Goal: Feedback & Contribution: Leave review/rating

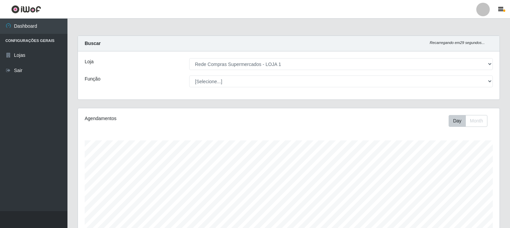
select select "158"
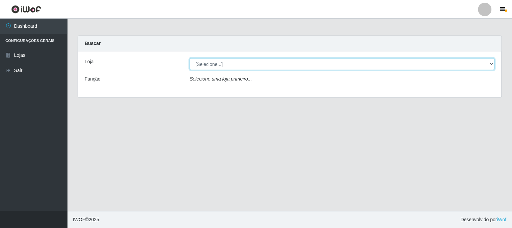
click at [220, 62] on select "[Selecione...] Rede Compras Supermercados - LOJA 1" at bounding box center [342, 64] width 305 height 12
select select "158"
click at [190, 58] on select "[Selecione...] Rede Compras Supermercados - LOJA 1" at bounding box center [342, 64] width 305 height 12
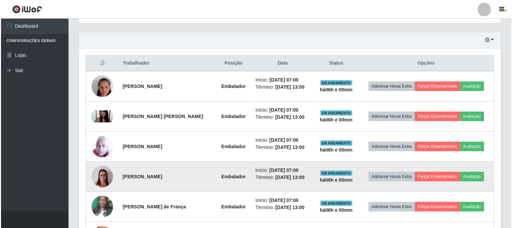
scroll to position [262, 0]
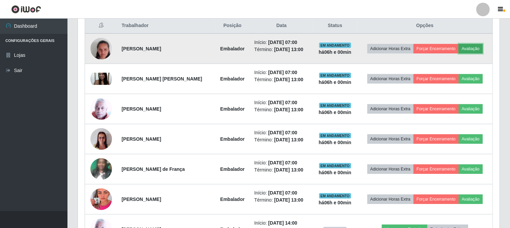
click at [478, 47] on button "Avaliação" at bounding box center [471, 48] width 24 height 9
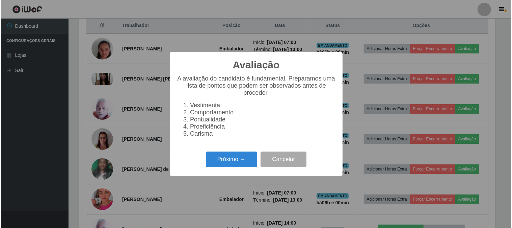
scroll to position [140, 418]
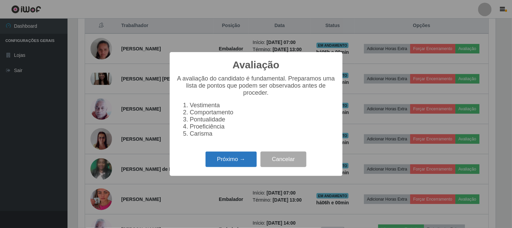
click at [241, 157] on button "Próximo →" at bounding box center [231, 159] width 51 height 16
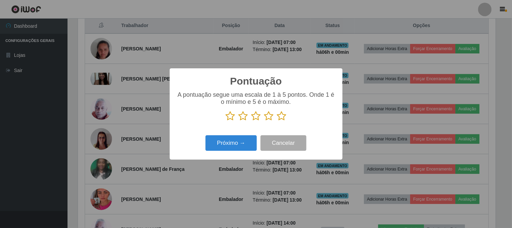
scroll to position [337458, 337180]
click at [283, 116] on icon at bounding box center [281, 116] width 9 height 10
click at [277, 121] on input "radio" at bounding box center [277, 121] width 0 height 0
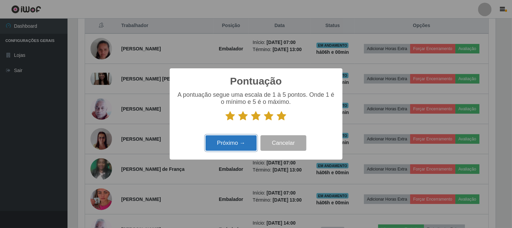
click at [221, 145] on button "Próximo →" at bounding box center [231, 143] width 51 height 16
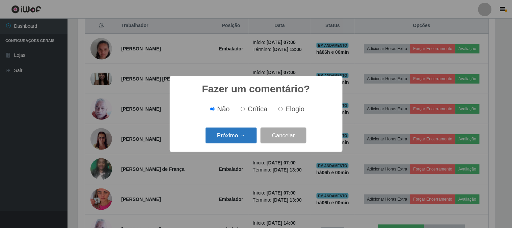
click at [232, 134] on button "Próximo →" at bounding box center [231, 135] width 51 height 16
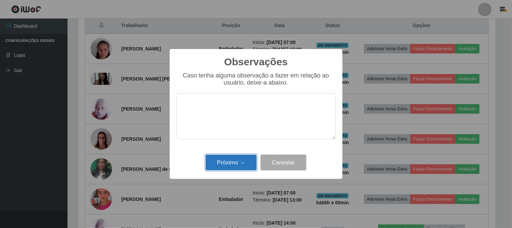
click at [236, 159] on button "Próximo →" at bounding box center [231, 162] width 51 height 16
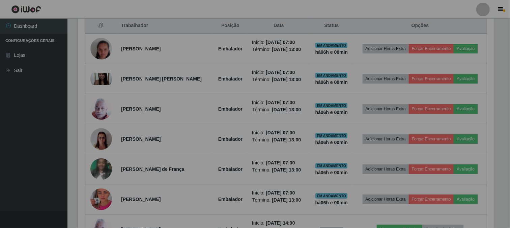
scroll to position [140, 422]
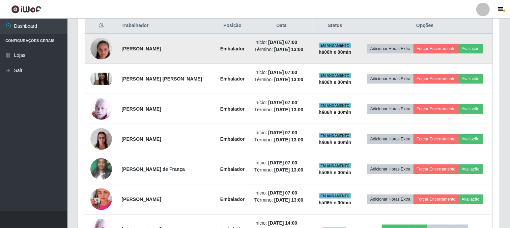
click at [440, 42] on td "Adicionar Horas Extra Forçar Encerramento Avaliação" at bounding box center [425, 48] width 135 height 30
click at [439, 48] on button "Forçar Encerramento" at bounding box center [436, 48] width 45 height 9
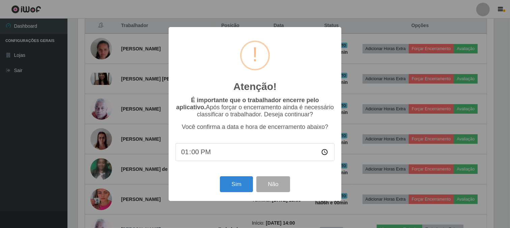
scroll to position [140, 418]
click at [240, 185] on button "Sim" at bounding box center [237, 184] width 33 height 16
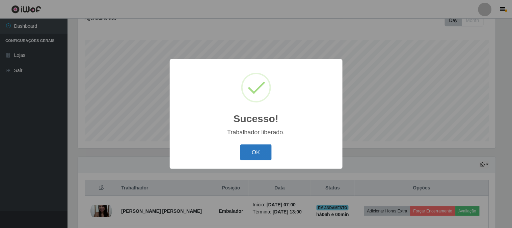
click at [257, 152] on button "OK" at bounding box center [255, 152] width 31 height 16
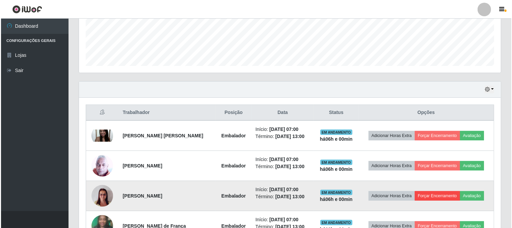
scroll to position [213, 0]
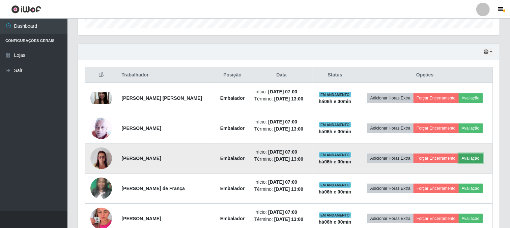
click at [477, 157] on button "Avaliação" at bounding box center [471, 157] width 24 height 9
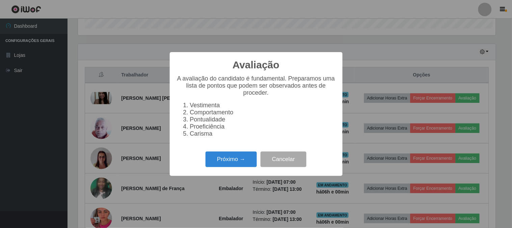
scroll to position [140, 418]
click at [221, 159] on button "Próximo →" at bounding box center [231, 159] width 51 height 16
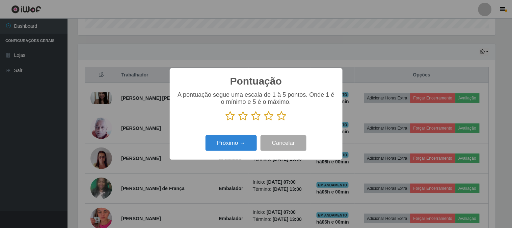
scroll to position [337458, 337180]
click at [283, 116] on icon at bounding box center [281, 116] width 9 height 10
click at [277, 121] on input "radio" at bounding box center [277, 121] width 0 height 0
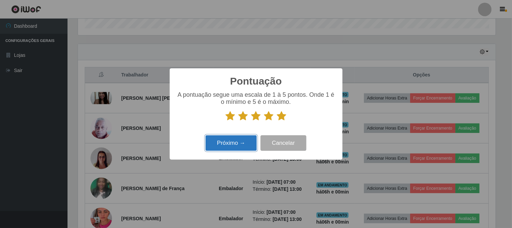
click at [232, 144] on button "Próximo →" at bounding box center [231, 143] width 51 height 16
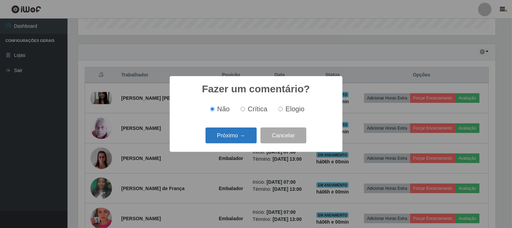
click at [237, 136] on button "Próximo →" at bounding box center [231, 135] width 51 height 16
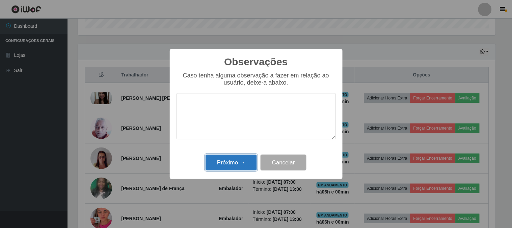
click at [231, 156] on button "Próximo →" at bounding box center [231, 162] width 51 height 16
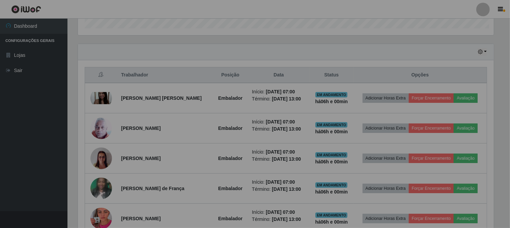
scroll to position [140, 422]
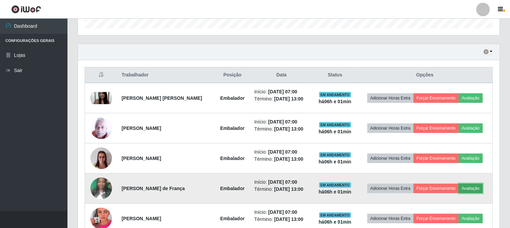
click at [477, 187] on button "Avaliação" at bounding box center [471, 187] width 24 height 9
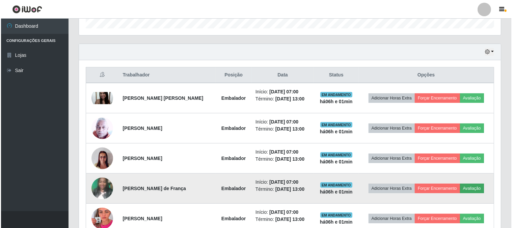
scroll to position [140, 418]
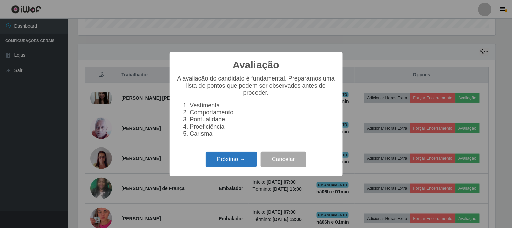
click at [239, 163] on button "Próximo →" at bounding box center [231, 159] width 51 height 16
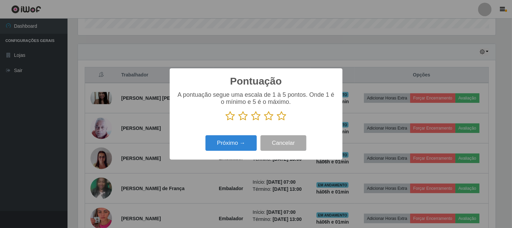
click at [282, 117] on icon at bounding box center [281, 116] width 9 height 10
click at [277, 121] on input "radio" at bounding box center [277, 121] width 0 height 0
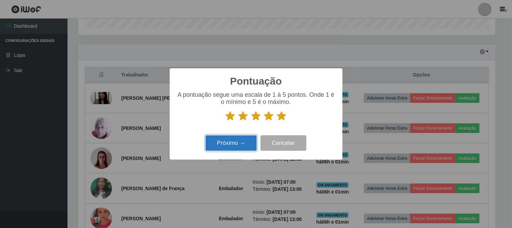
click at [234, 143] on button "Próximo →" at bounding box center [231, 143] width 51 height 16
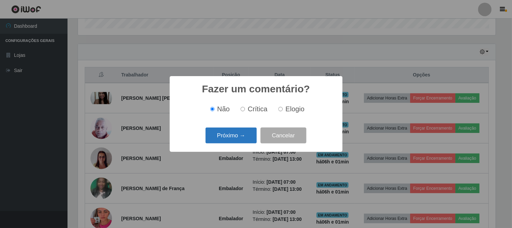
click at [234, 137] on button "Próximo →" at bounding box center [231, 135] width 51 height 16
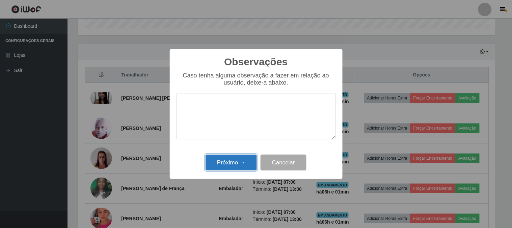
click at [233, 157] on button "Próximo →" at bounding box center [231, 162] width 51 height 16
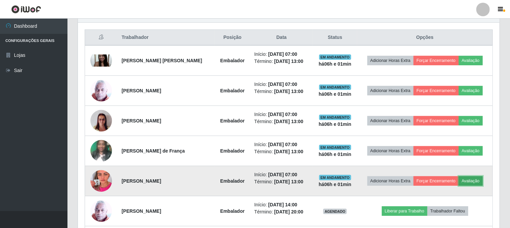
click at [475, 181] on button "Avaliação" at bounding box center [471, 180] width 24 height 9
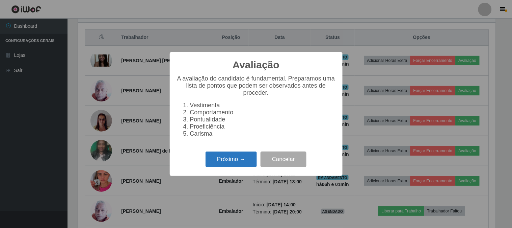
click at [240, 159] on button "Próximo →" at bounding box center [231, 159] width 51 height 16
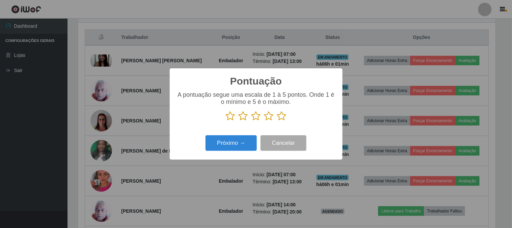
click at [256, 116] on icon at bounding box center [256, 116] width 9 height 10
click at [252, 121] on input "radio" at bounding box center [252, 121] width 0 height 0
click at [239, 141] on button "Próximo →" at bounding box center [231, 143] width 51 height 16
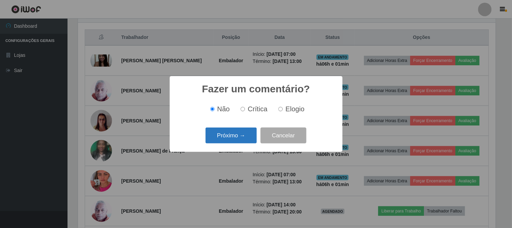
click at [241, 133] on button "Próximo →" at bounding box center [231, 135] width 51 height 16
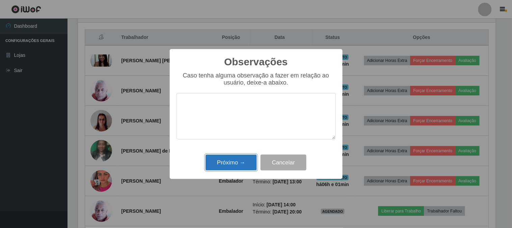
click at [232, 161] on button "Próximo →" at bounding box center [231, 162] width 51 height 16
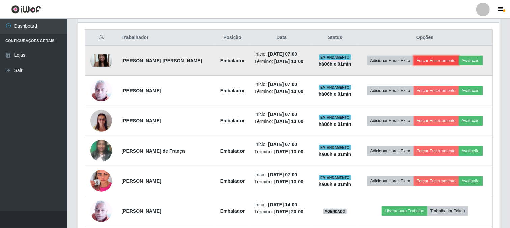
click at [447, 56] on button "Forçar Encerramento" at bounding box center [436, 60] width 45 height 9
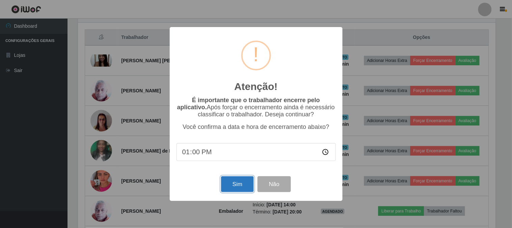
click at [240, 178] on button "Sim" at bounding box center [237, 184] width 33 height 16
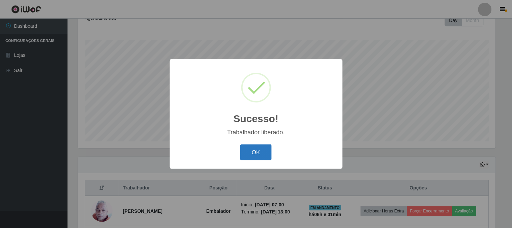
click at [266, 150] on button "OK" at bounding box center [255, 152] width 31 height 16
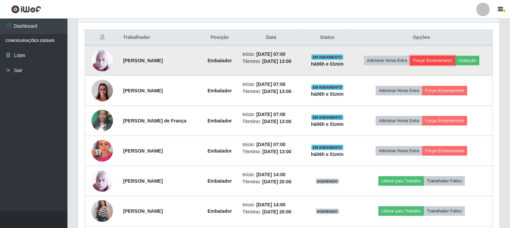
click at [443, 58] on button "Forçar Encerramento" at bounding box center [433, 60] width 45 height 9
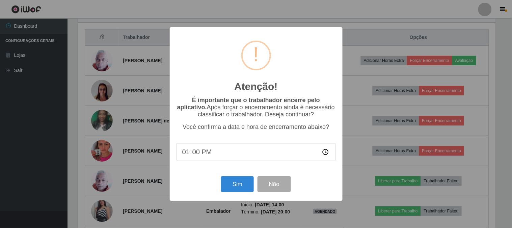
click at [372, 95] on div "Atenção! × É importante que o trabalhador encerre pelo aplicativo. Após forçar …" at bounding box center [256, 114] width 512 height 228
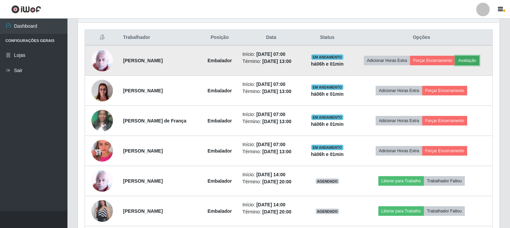
click at [473, 60] on button "Avaliação" at bounding box center [468, 60] width 24 height 9
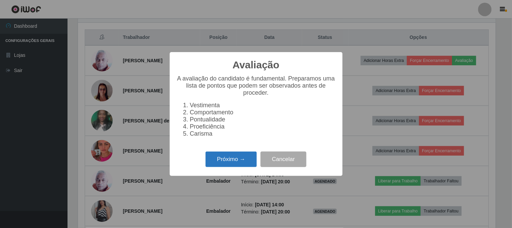
click at [244, 154] on button "Próximo →" at bounding box center [231, 159] width 51 height 16
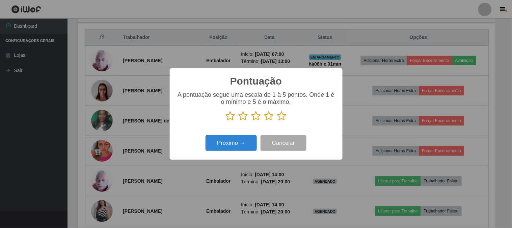
click at [282, 118] on icon at bounding box center [281, 116] width 9 height 10
click at [277, 121] on input "radio" at bounding box center [277, 121] width 0 height 0
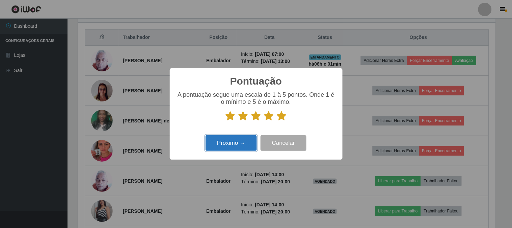
click at [232, 144] on button "Próximo →" at bounding box center [231, 143] width 51 height 16
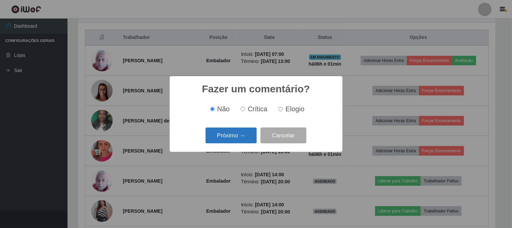
click at [245, 141] on button "Próximo →" at bounding box center [231, 135] width 51 height 16
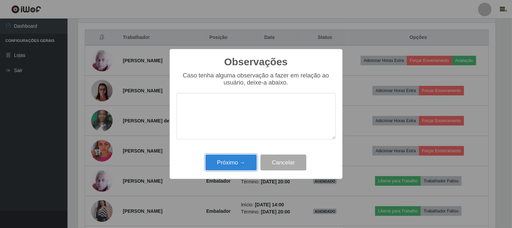
drag, startPoint x: 242, startPoint y: 157, endPoint x: 246, endPoint y: 151, distance: 7.5
click at [242, 156] on button "Próximo →" at bounding box center [231, 162] width 51 height 16
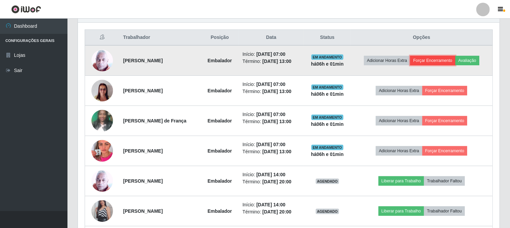
click at [444, 61] on button "Forçar Encerramento" at bounding box center [433, 60] width 45 height 9
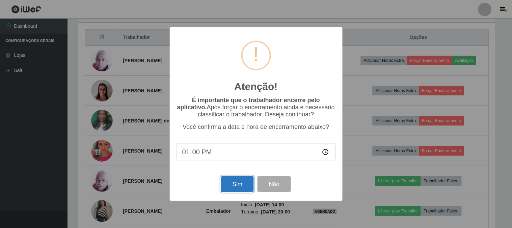
click at [244, 178] on button "Sim" at bounding box center [237, 184] width 33 height 16
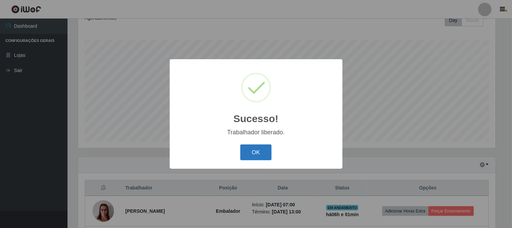
click at [259, 160] on button "OK" at bounding box center [255, 152] width 31 height 16
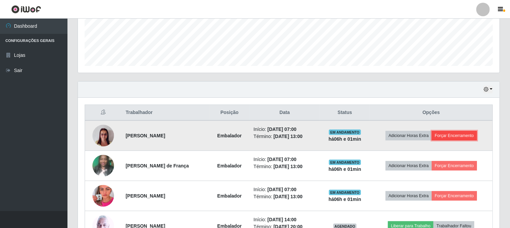
click at [451, 134] on button "Forçar Encerramento" at bounding box center [454, 135] width 45 height 9
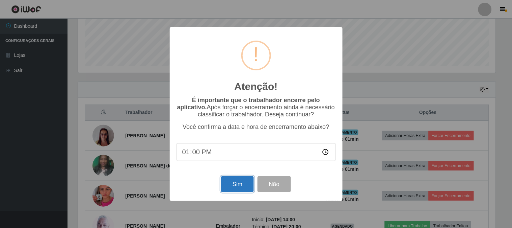
click at [236, 183] on button "Sim" at bounding box center [237, 184] width 33 height 16
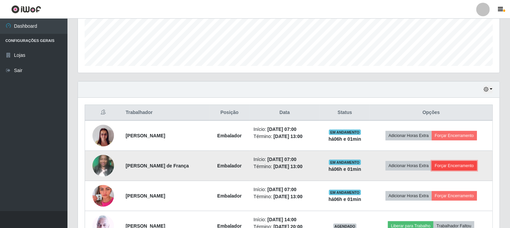
click at [454, 165] on button "Forçar Encerramento" at bounding box center [454, 165] width 45 height 9
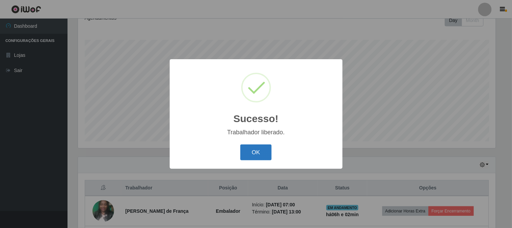
click at [241, 156] on button "OK" at bounding box center [255, 152] width 31 height 16
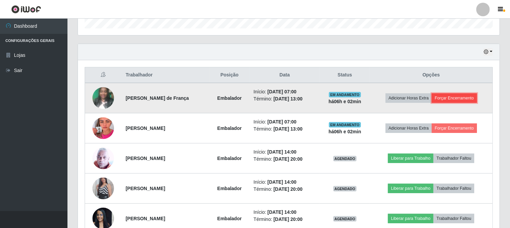
click at [447, 95] on button "Forçar Encerramento" at bounding box center [454, 97] width 45 height 9
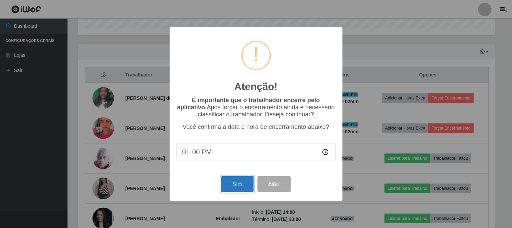
click at [231, 183] on button "Sim" at bounding box center [237, 184] width 33 height 16
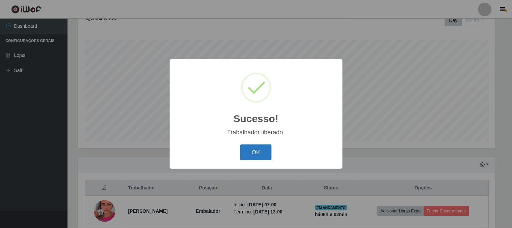
click at [252, 150] on button "OK" at bounding box center [255, 152] width 31 height 16
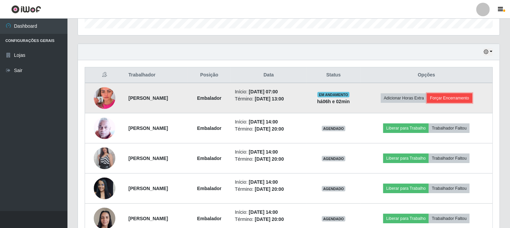
click at [456, 96] on button "Forçar Encerramento" at bounding box center [449, 97] width 45 height 9
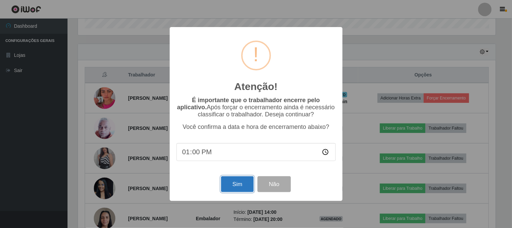
click at [235, 184] on button "Sim" at bounding box center [237, 184] width 33 height 16
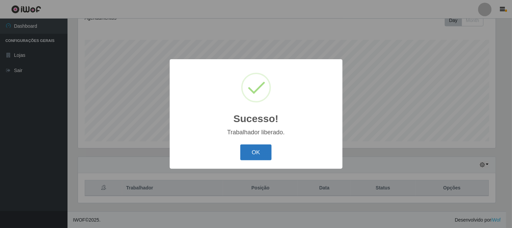
click at [257, 153] on button "OK" at bounding box center [255, 152] width 31 height 16
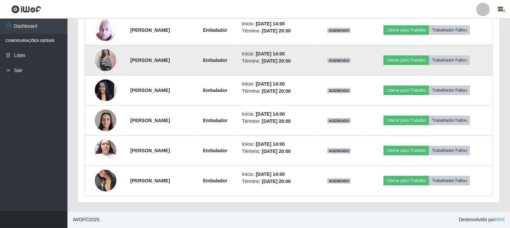
click at [98, 57] on img at bounding box center [106, 60] width 22 height 38
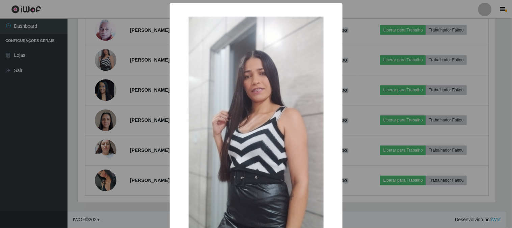
click at [155, 73] on div "× OK Cancel" at bounding box center [256, 114] width 512 height 228
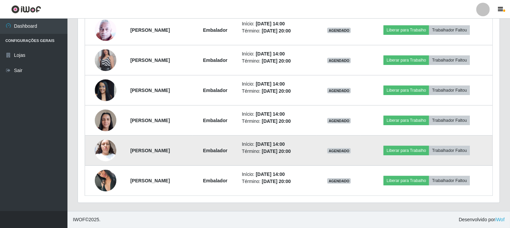
click at [102, 149] on img at bounding box center [106, 150] width 22 height 29
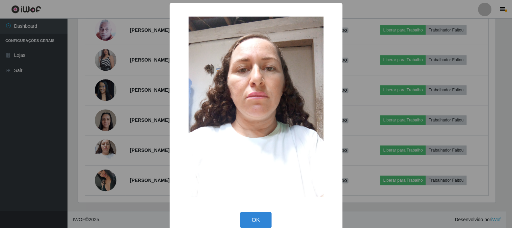
click at [144, 139] on div "× OK Cancel" at bounding box center [256, 114] width 512 height 228
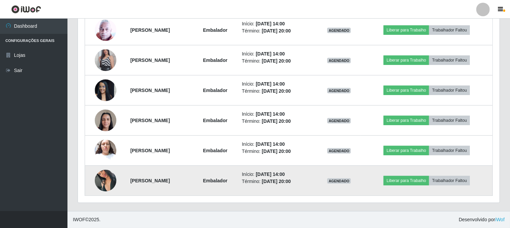
click at [102, 179] on img at bounding box center [106, 180] width 22 height 38
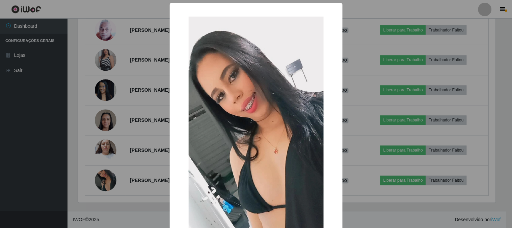
click at [130, 150] on div "× OK Cancel" at bounding box center [256, 114] width 512 height 228
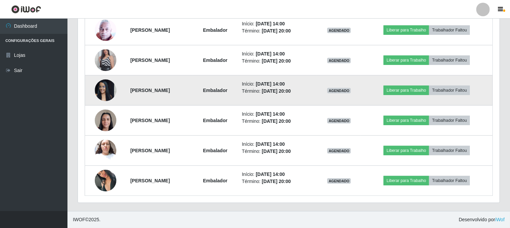
click at [103, 93] on img at bounding box center [106, 90] width 22 height 29
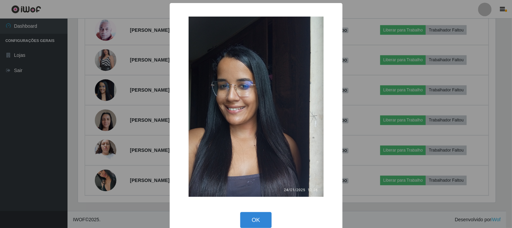
click at [133, 98] on div "× OK Cancel" at bounding box center [256, 114] width 512 height 228
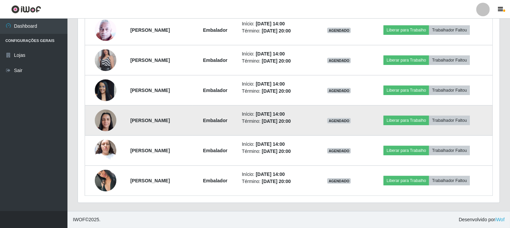
click at [100, 127] on img at bounding box center [106, 120] width 22 height 29
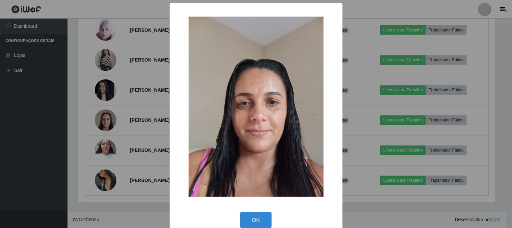
click at [148, 113] on div "× OK Cancel" at bounding box center [256, 114] width 512 height 228
